Goal: Information Seeking & Learning: Check status

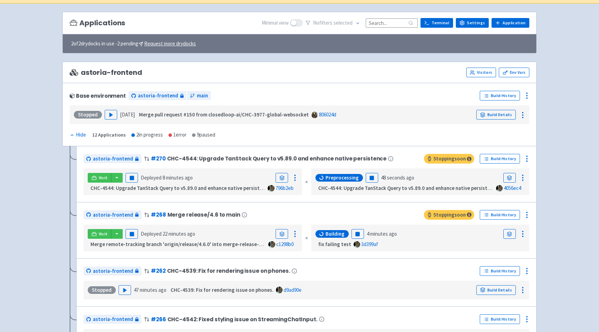
scroll to position [59, 0]
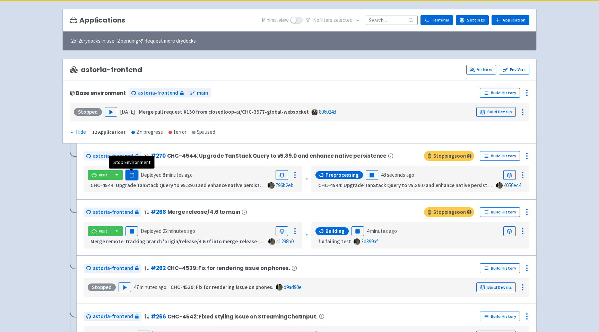
click at [131, 179] on button "Pause" at bounding box center [131, 175] width 12 height 10
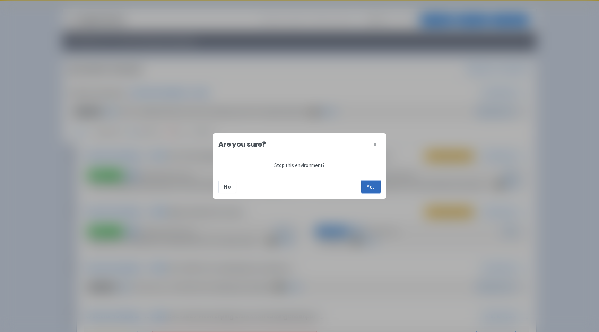
click at [369, 182] on button "Yes" at bounding box center [370, 187] width 19 height 12
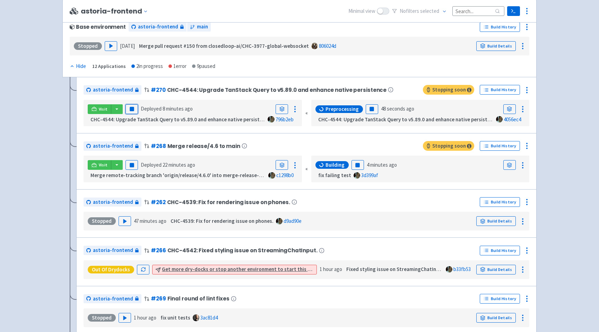
scroll to position [116, 0]
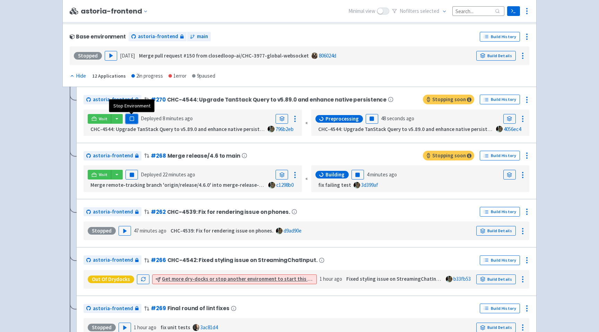
click at [131, 120] on rect "button" at bounding box center [132, 119] width 4 height 4
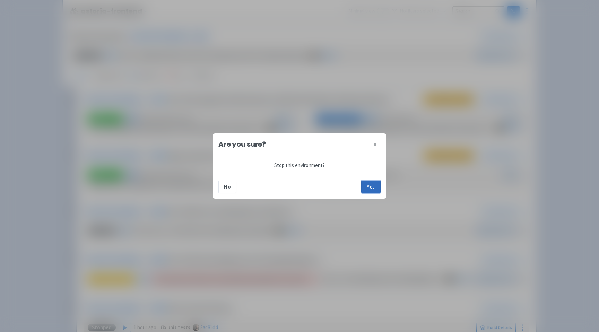
click at [372, 188] on button "Yes" at bounding box center [370, 187] width 19 height 12
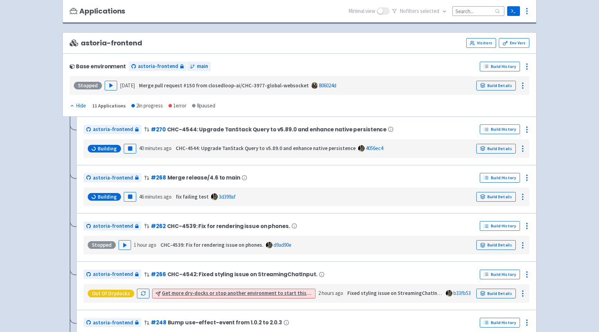
scroll to position [87, 0]
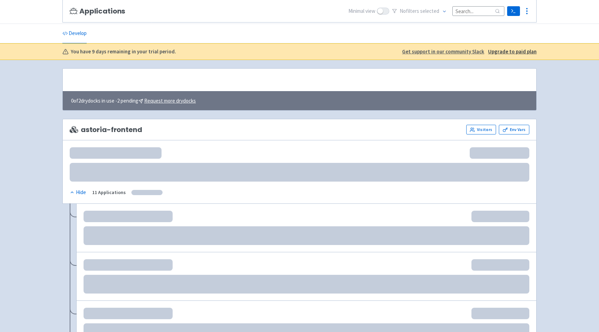
scroll to position [87, 0]
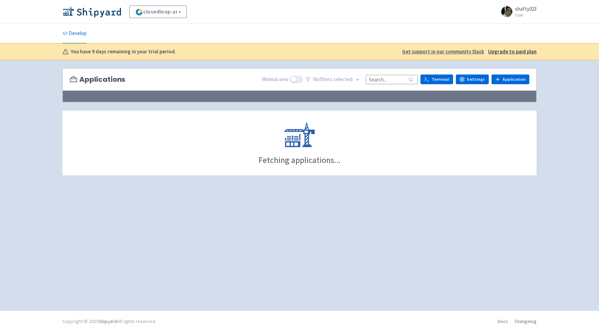
scroll to position [87, 0]
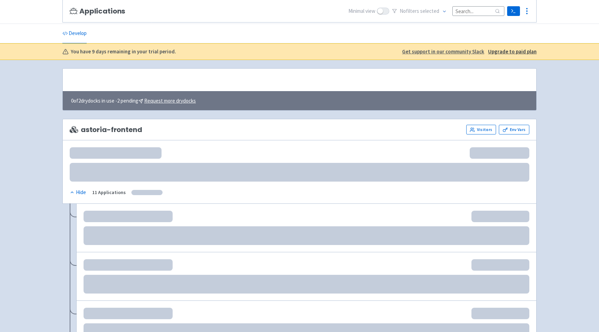
scroll to position [87, 0]
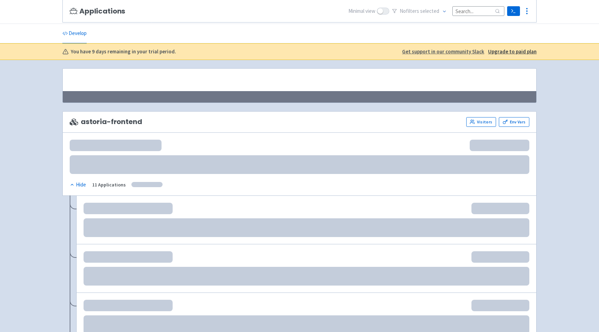
scroll to position [87, 0]
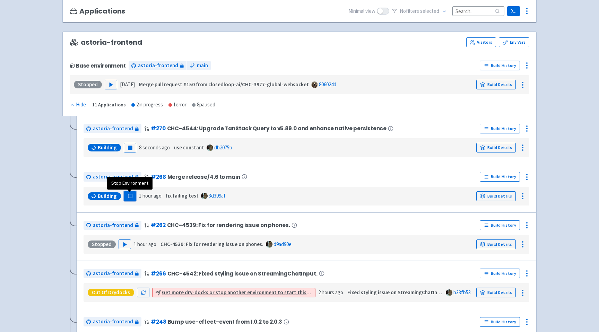
click at [131, 197] on rect "button" at bounding box center [130, 196] width 4 height 4
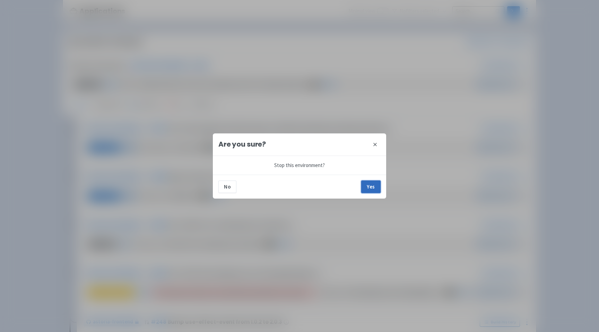
click at [369, 187] on button "Yes" at bounding box center [370, 187] width 19 height 12
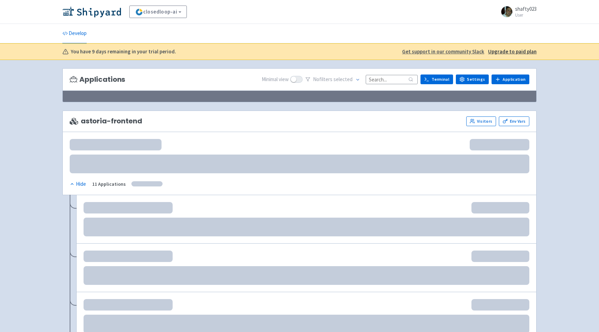
scroll to position [87, 0]
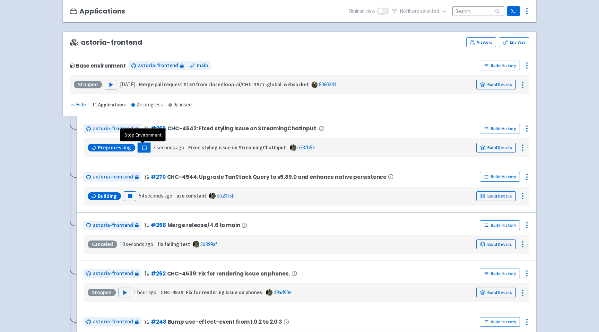
click at [143, 149] on rect "button" at bounding box center [144, 148] width 4 height 4
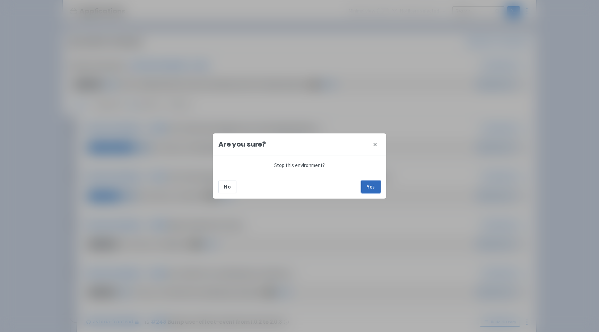
click at [374, 188] on button "Yes" at bounding box center [370, 187] width 19 height 12
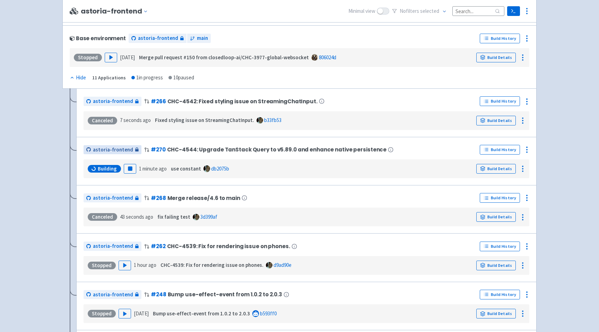
scroll to position [119, 0]
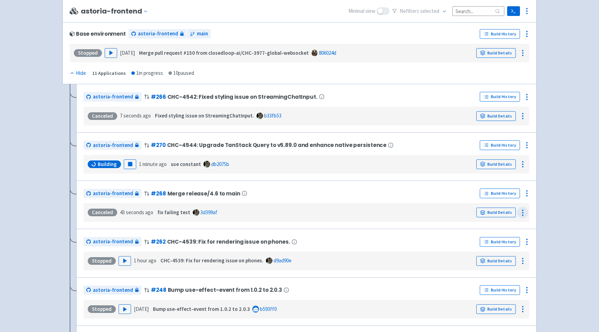
click at [520, 210] on icon at bounding box center [523, 213] width 8 height 8
click at [524, 197] on icon at bounding box center [527, 193] width 8 height 8
click at [491, 256] on span "Rebuild" at bounding box center [486, 259] width 16 height 10
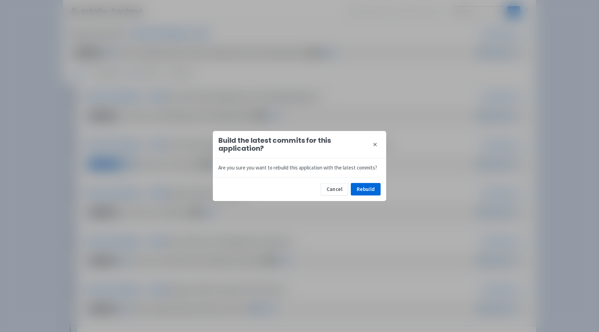
click at [378, 197] on div "Cancel Rebuild" at bounding box center [299, 189] width 173 height 24
click at [369, 193] on button "Rebuild" at bounding box center [366, 189] width 30 height 12
click at [332, 188] on button "Cancel" at bounding box center [334, 189] width 27 height 12
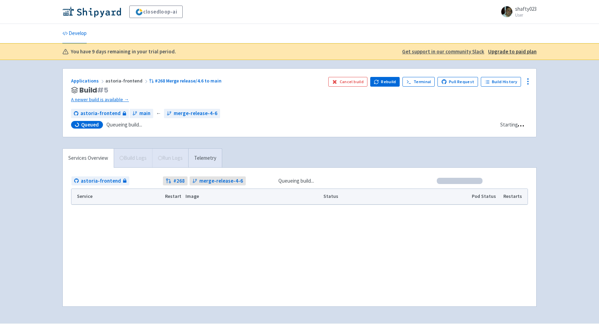
scroll to position [13, 0]
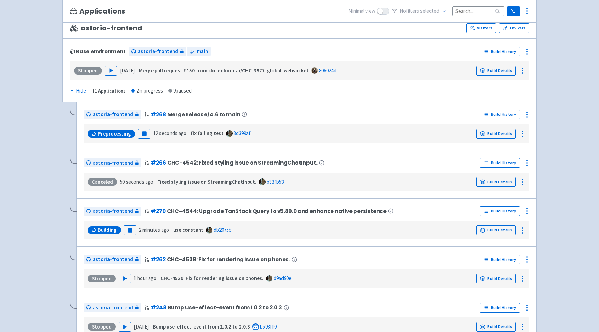
scroll to position [102, 0]
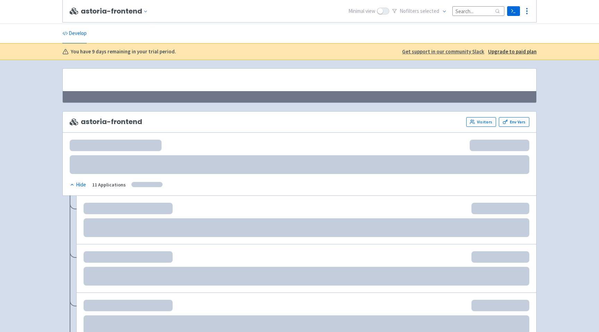
scroll to position [102, 0]
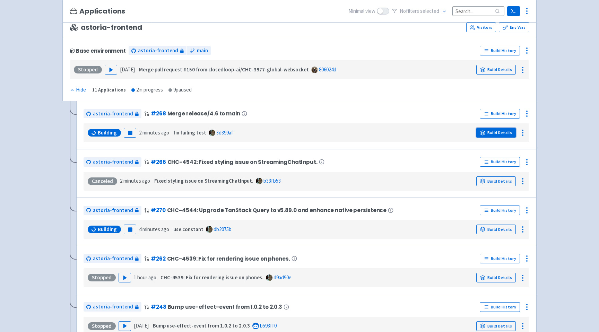
click at [493, 135] on link "Build Details" at bounding box center [496, 133] width 40 height 10
click at [500, 233] on link "Build Details" at bounding box center [496, 230] width 40 height 10
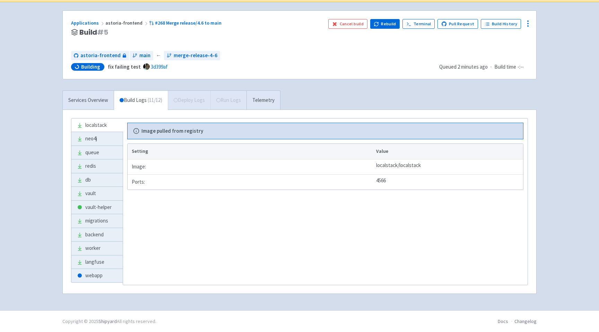
scroll to position [54, 0]
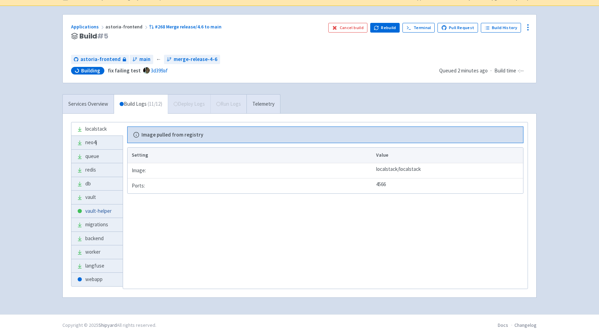
click at [98, 211] on link "vault-helper" at bounding box center [96, 212] width 51 height 14
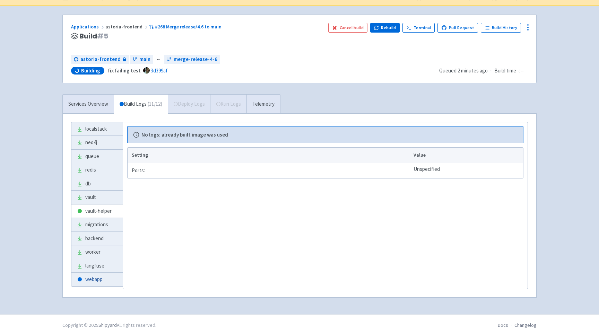
click at [87, 278] on link "webapp" at bounding box center [96, 280] width 51 height 14
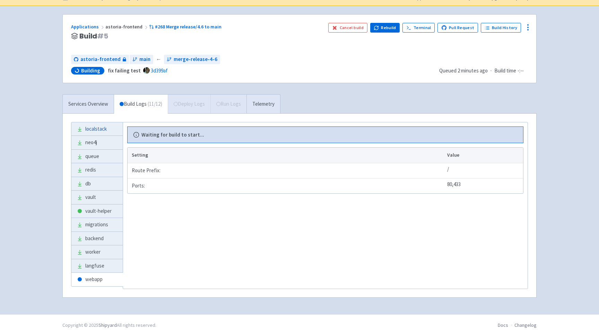
click at [93, 127] on link "localstack" at bounding box center [96, 129] width 51 height 14
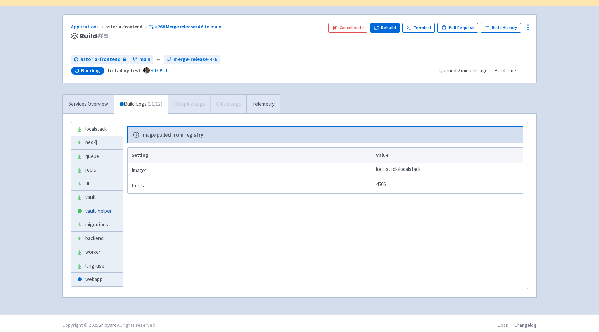
click at [88, 207] on link "vault-helper" at bounding box center [96, 212] width 51 height 14
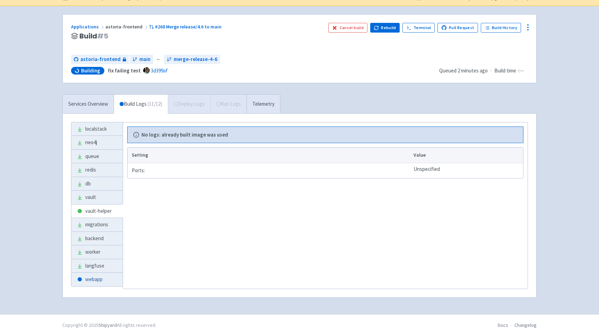
click at [97, 281] on link "webapp" at bounding box center [96, 280] width 51 height 14
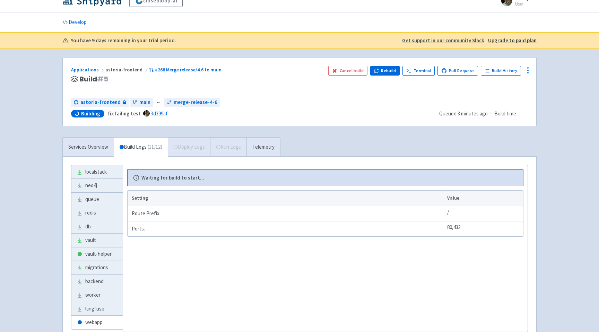
scroll to position [58, 0]
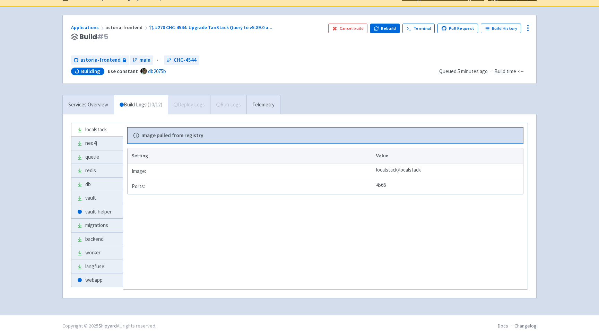
scroll to position [58, 0]
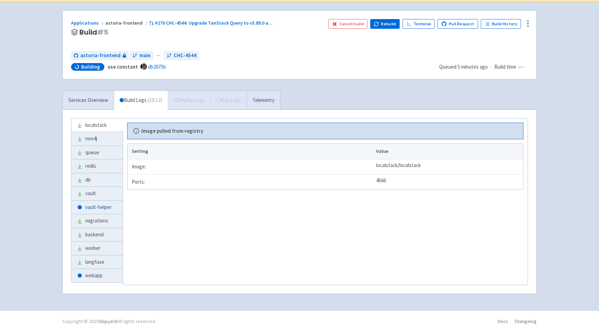
click at [107, 206] on link "vault-helper" at bounding box center [96, 208] width 51 height 14
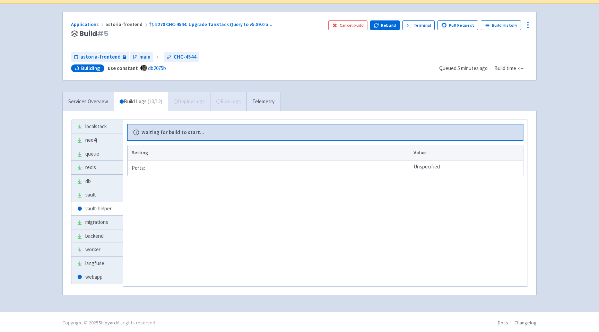
scroll to position [57, 0]
click at [84, 99] on link "Services Overview" at bounding box center [88, 101] width 51 height 19
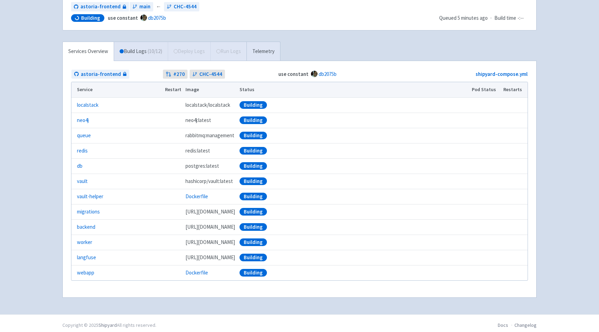
scroll to position [111, 0]
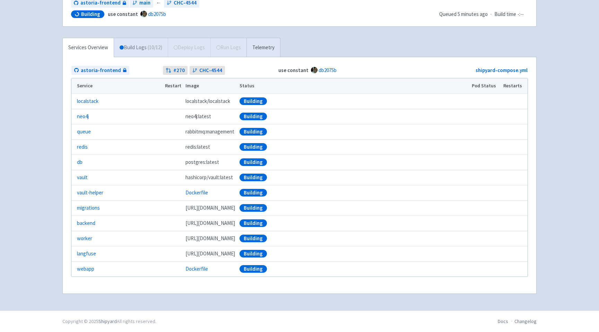
click at [133, 48] on link "Build Logs ( 10 / 12 )" at bounding box center [141, 47] width 54 height 19
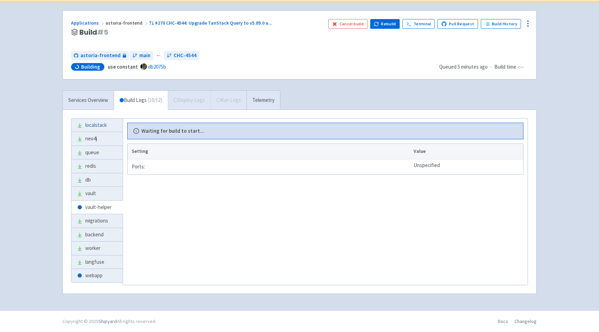
click at [103, 125] on link "localstack" at bounding box center [96, 126] width 51 height 14
click at [90, 206] on link "vault-helper" at bounding box center [96, 208] width 51 height 14
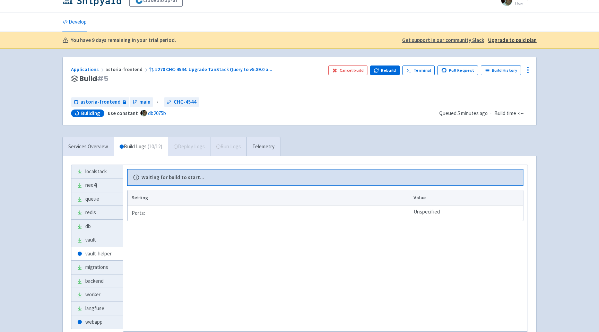
scroll to position [11, 0]
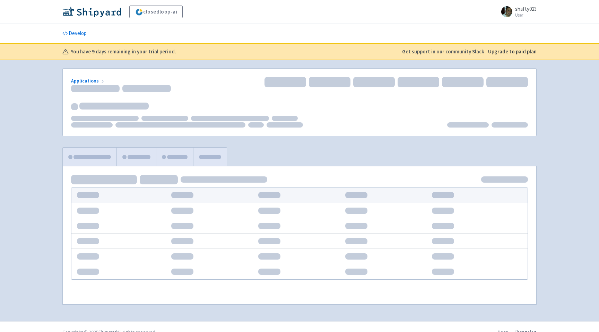
scroll to position [11, 0]
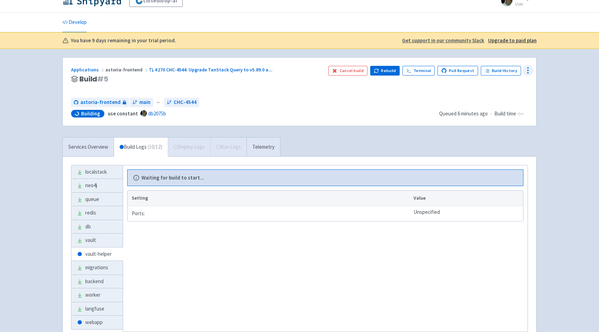
click at [523, 71] on div at bounding box center [527, 70] width 11 height 11
click at [545, 78] on div "closedloop-ai shafty023 User Profile Sign out Develop" at bounding box center [299, 173] width 599 height 369
click at [98, 151] on link "Services Overview" at bounding box center [88, 147] width 51 height 19
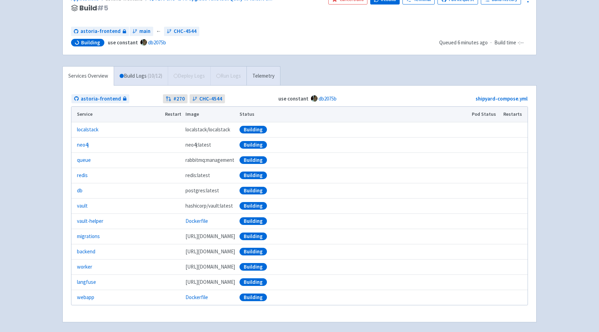
scroll to position [92, 0]
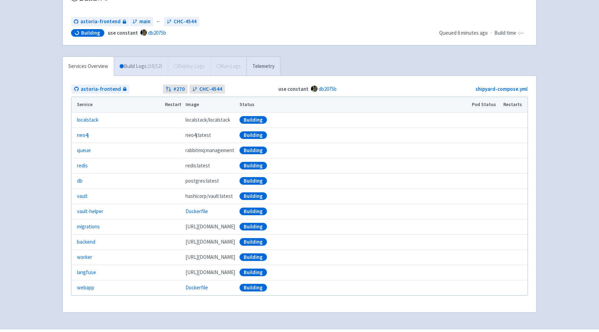
click at [135, 66] on link "Build Logs ( 10 / 12 )" at bounding box center [141, 66] width 54 height 19
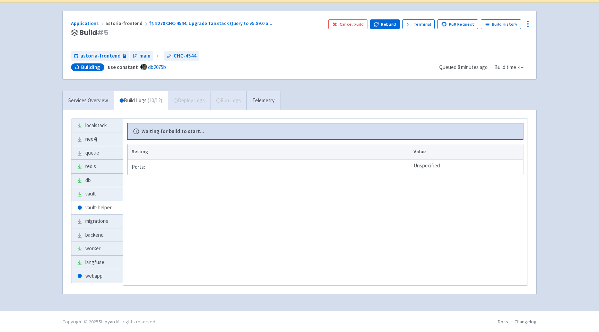
scroll to position [58, 0]
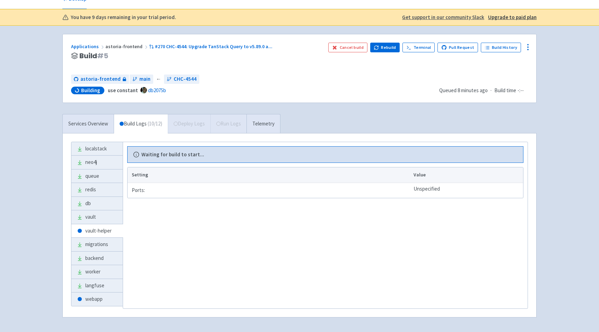
scroll to position [35, 0]
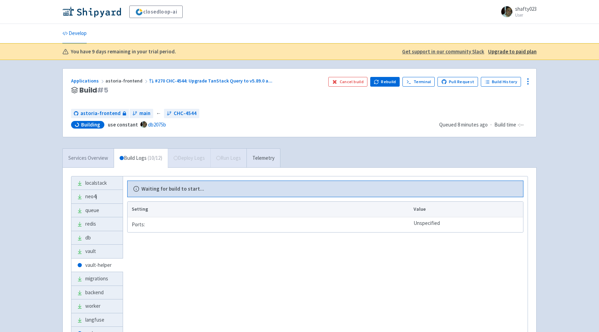
click at [90, 160] on link "Services Overview" at bounding box center [88, 158] width 51 height 19
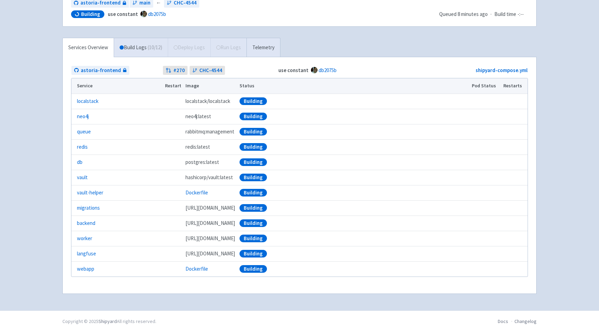
scroll to position [107, 0]
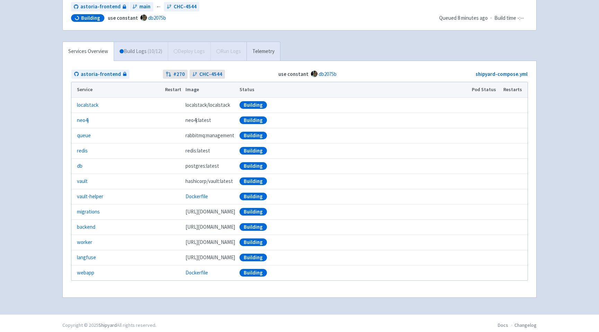
click at [133, 53] on link "Build Logs ( 10 / 12 )" at bounding box center [141, 51] width 54 height 19
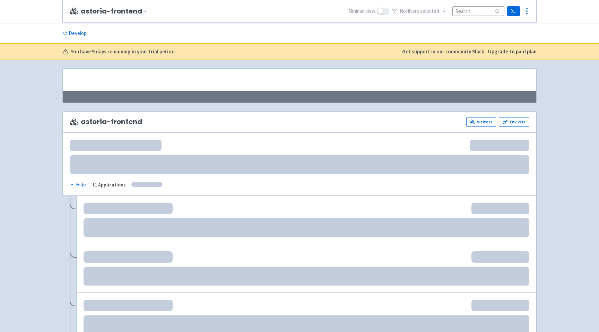
scroll to position [102, 0]
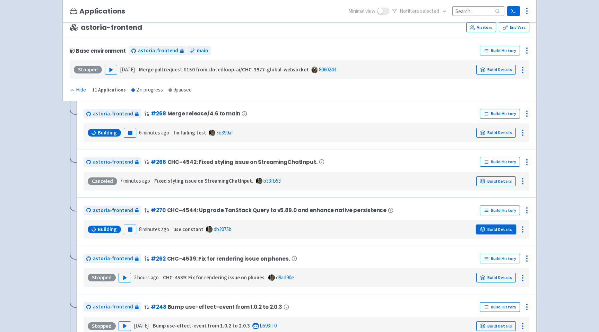
click at [493, 231] on link "Build Details" at bounding box center [496, 230] width 40 height 10
click at [485, 229] on icon at bounding box center [482, 229] width 5 height 5
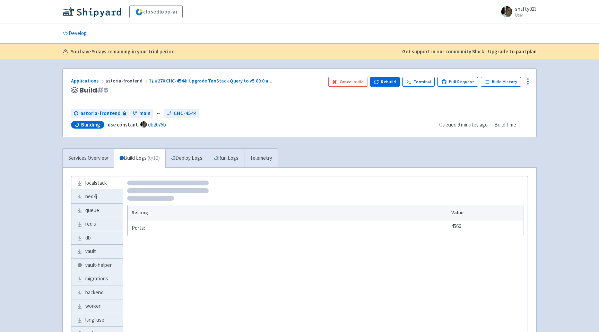
scroll to position [58, 0]
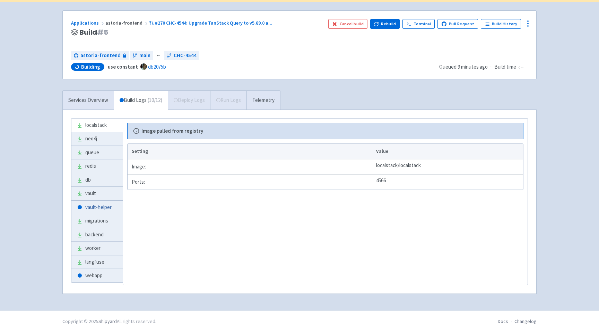
click at [97, 206] on link "vault-helper" at bounding box center [96, 208] width 51 height 14
click at [99, 124] on link "localstack" at bounding box center [96, 126] width 51 height 14
click at [97, 115] on div "localstack neo4j queue redis db vault vault-helper migrations backend worker la…" at bounding box center [300, 202] width 474 height 184
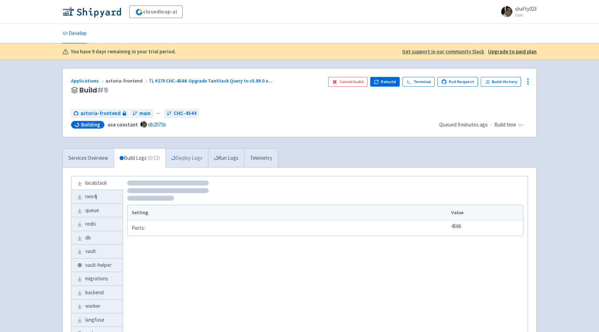
click at [197, 158] on link "Deploy Logs" at bounding box center [186, 158] width 43 height 19
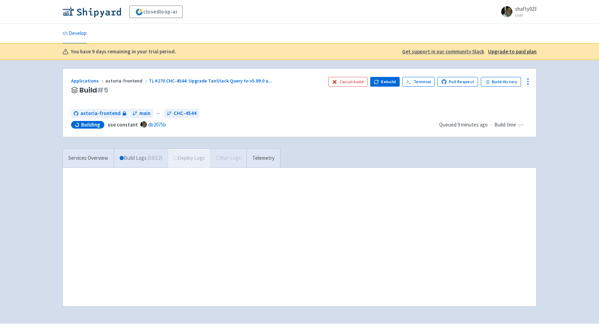
click at [141, 158] on link "Build Logs ( 10 / 12 )" at bounding box center [141, 158] width 54 height 19
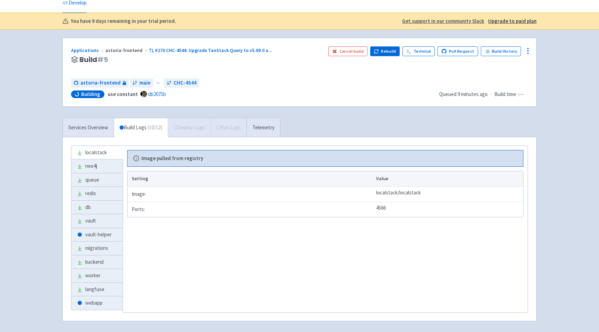
scroll to position [37, 0]
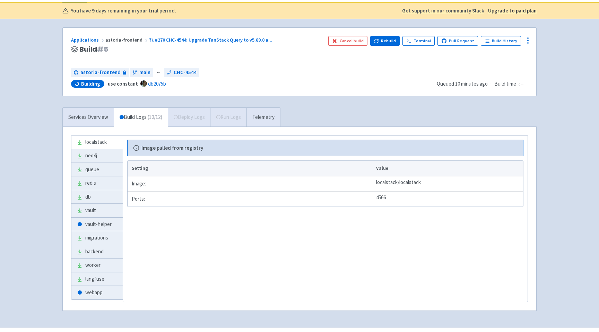
scroll to position [58, 0]
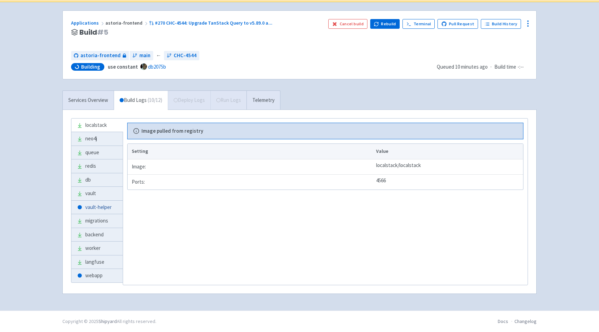
click at [86, 208] on link "vault-helper" at bounding box center [96, 208] width 51 height 14
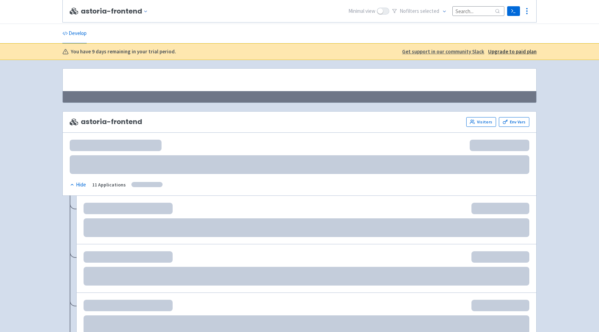
scroll to position [102, 0]
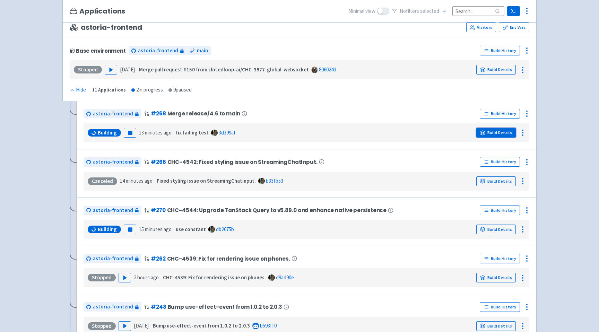
click at [485, 132] on icon at bounding box center [482, 132] width 5 height 5
click at [494, 233] on link "Build Details" at bounding box center [496, 230] width 40 height 10
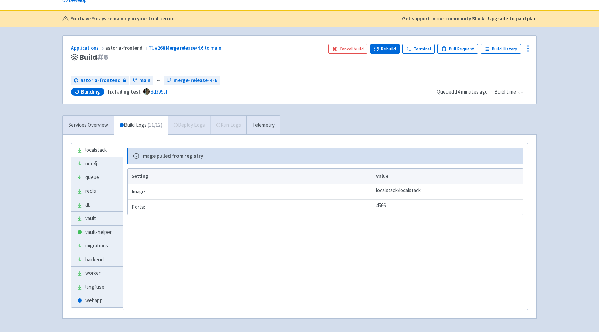
scroll to position [58, 0]
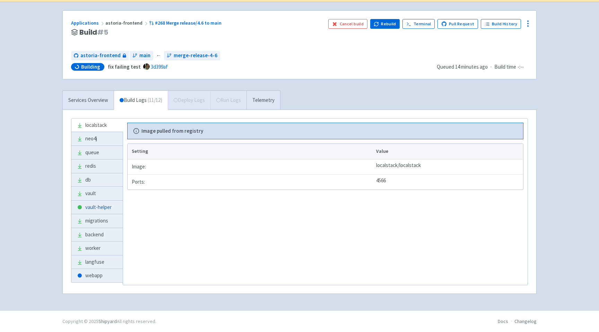
click at [97, 209] on link "vault-helper" at bounding box center [96, 208] width 51 height 14
click at [89, 276] on link "webapp" at bounding box center [96, 276] width 51 height 14
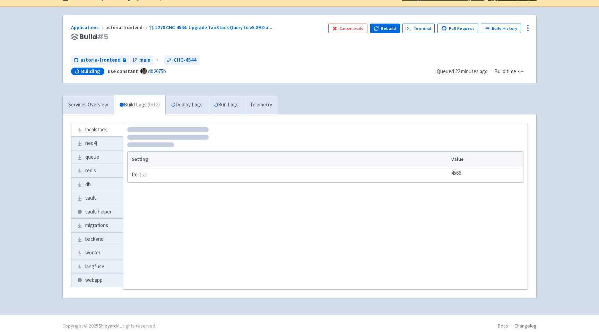
scroll to position [58, 0]
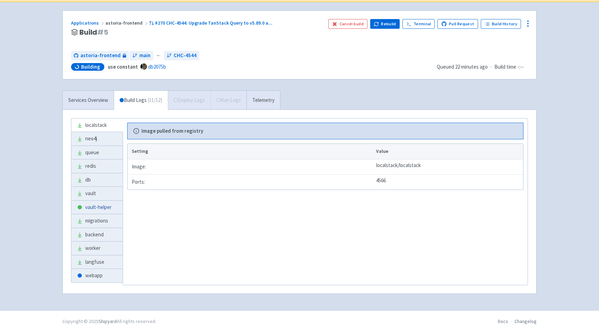
click at [95, 207] on link "vault-helper" at bounding box center [96, 208] width 51 height 14
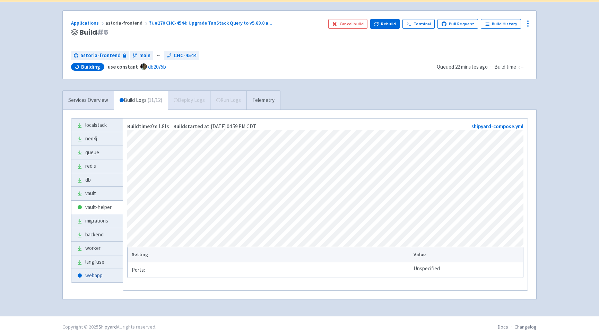
click at [87, 275] on link "webapp" at bounding box center [96, 276] width 51 height 14
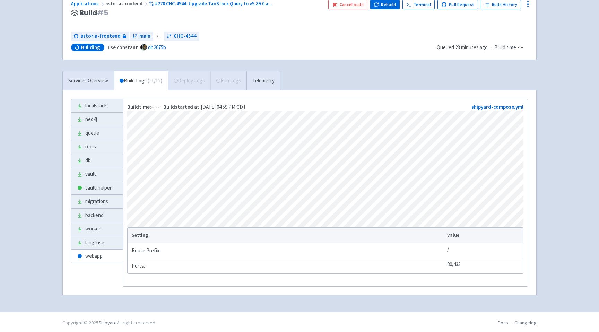
scroll to position [81, 0]
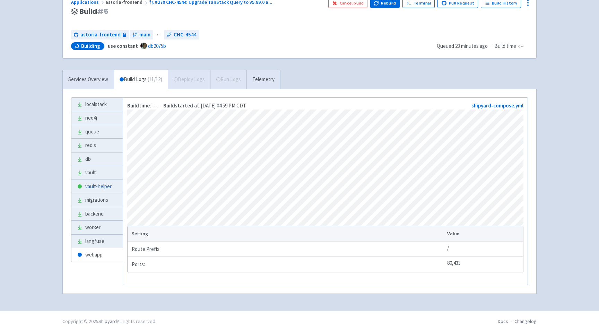
click at [98, 184] on link "vault-helper" at bounding box center [96, 187] width 51 height 14
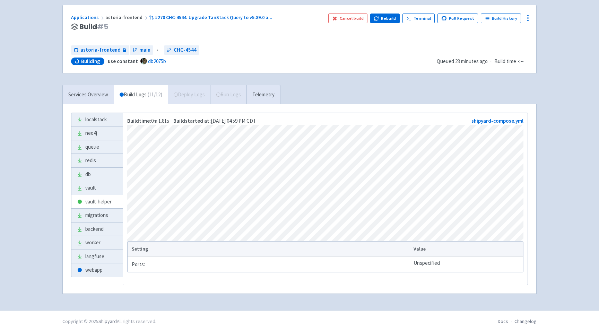
click at [99, 82] on div "Applications astoria-frontend #270 CHC-4544: Upgrade TanStack Query to v5.89.0 …" at bounding box center [299, 153] width 474 height 297
click at [95, 92] on link "Services Overview" at bounding box center [88, 94] width 51 height 19
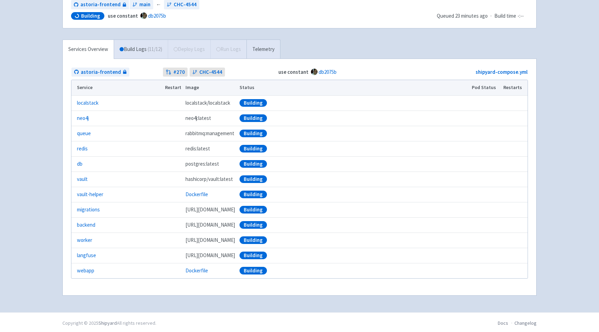
scroll to position [111, 0]
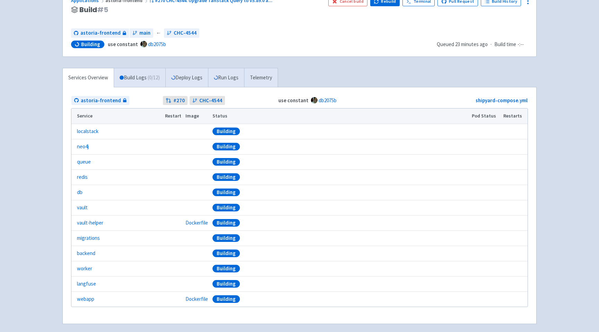
scroll to position [111, 0]
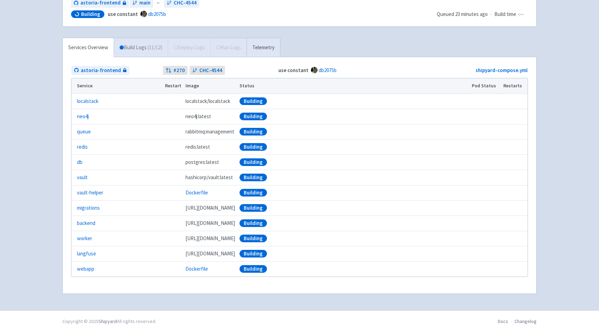
click at [143, 49] on link "Build Logs ( 11 / 12 )" at bounding box center [141, 47] width 54 height 19
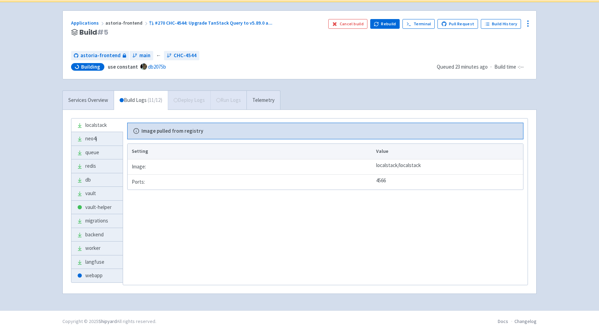
scroll to position [58, 0]
click at [97, 273] on link "webapp" at bounding box center [96, 276] width 51 height 14
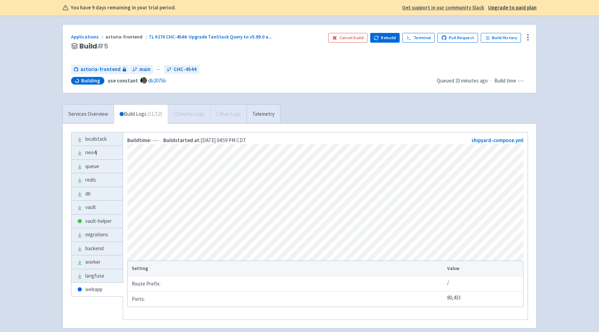
scroll to position [33, 0]
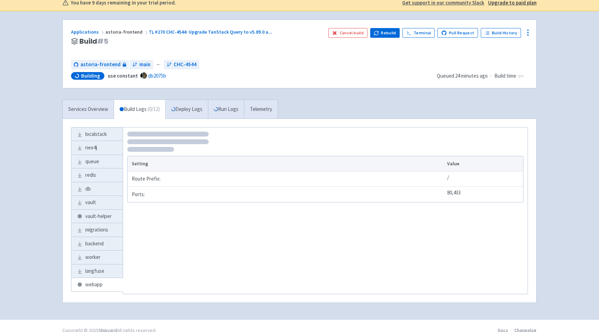
scroll to position [58, 0]
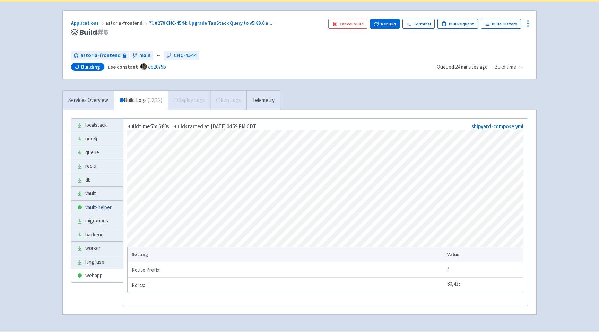
click at [98, 208] on link "vault-helper" at bounding box center [96, 208] width 51 height 14
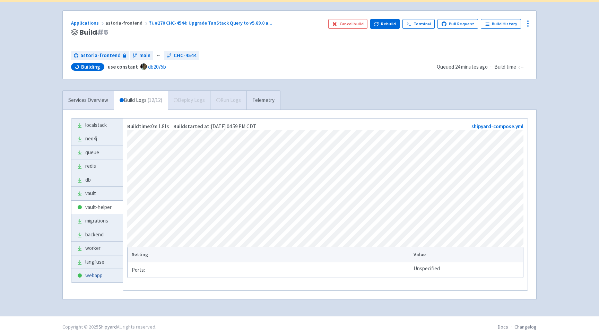
click at [98, 275] on link "webapp" at bounding box center [96, 276] width 51 height 14
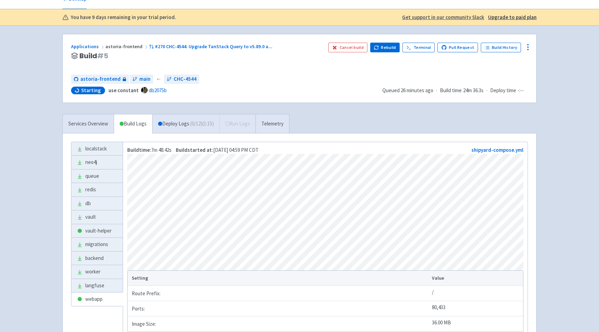
scroll to position [51, 0]
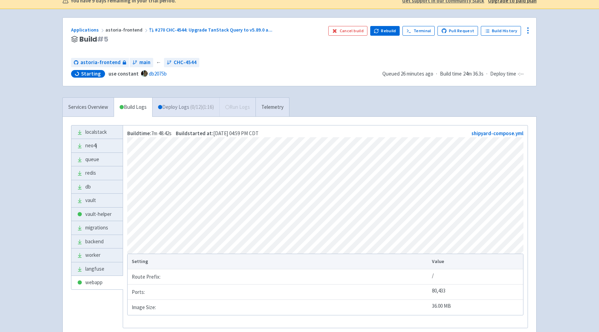
click at [185, 111] on link "Deploy Logs ( 0 / 12 ) (1:16)" at bounding box center [185, 107] width 67 height 19
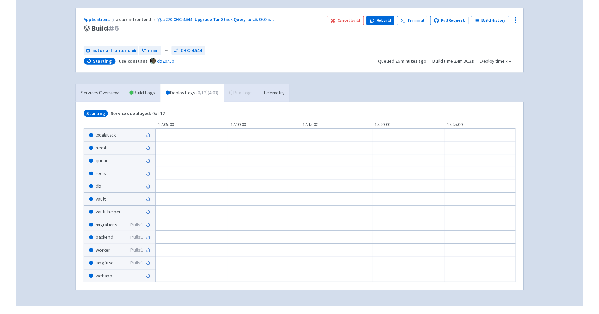
scroll to position [53, 0]
